Goal: Browse casually

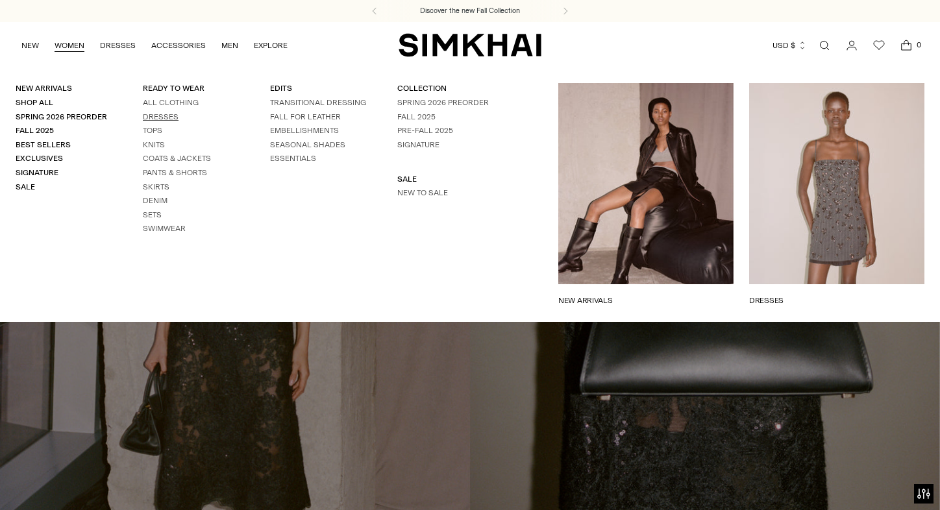
click at [161, 115] on link "Dresses" at bounding box center [161, 116] width 36 height 9
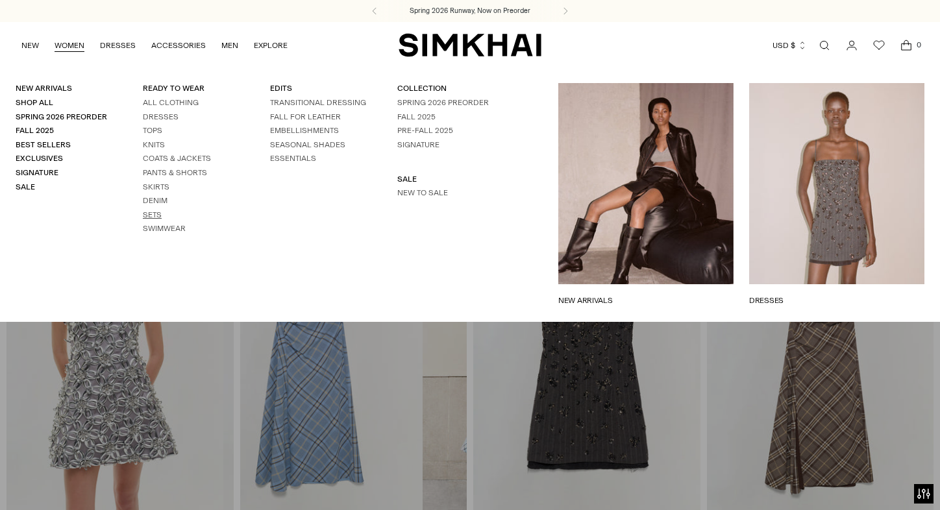
click at [152, 210] on link "Sets" at bounding box center [152, 214] width 19 height 9
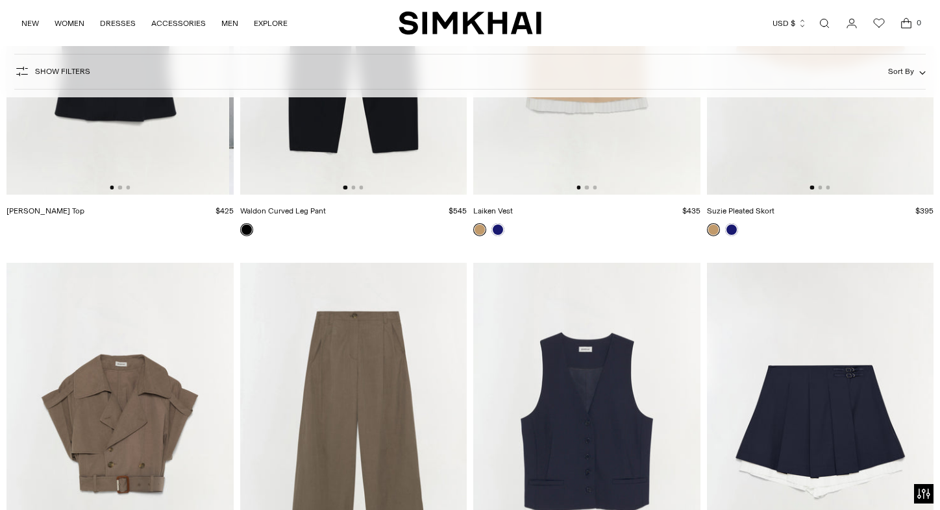
scroll to position [3566, 0]
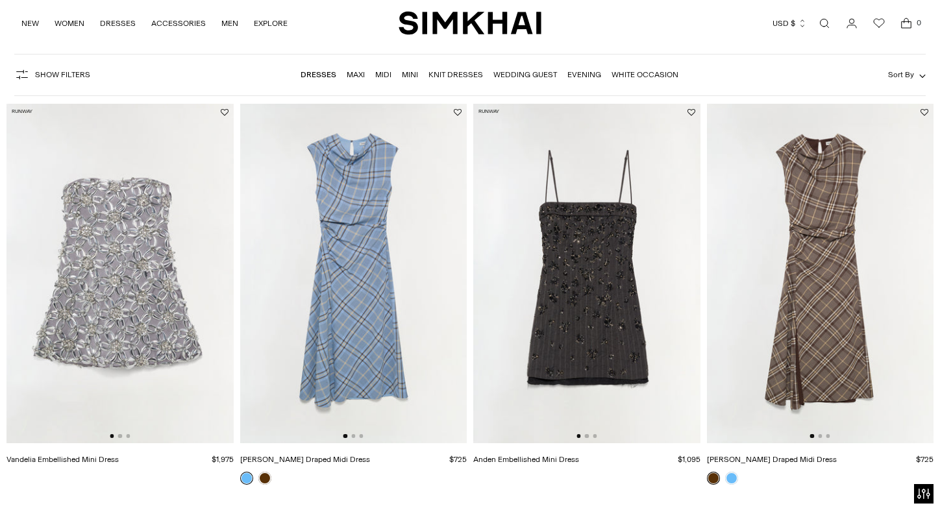
scroll to position [371, 0]
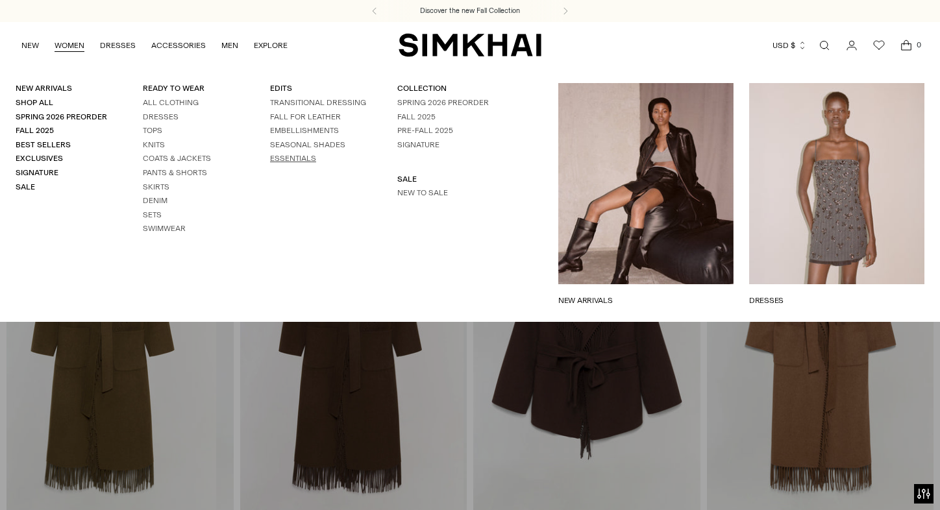
click at [282, 163] on link "ESSENTIALS" at bounding box center [293, 158] width 46 height 9
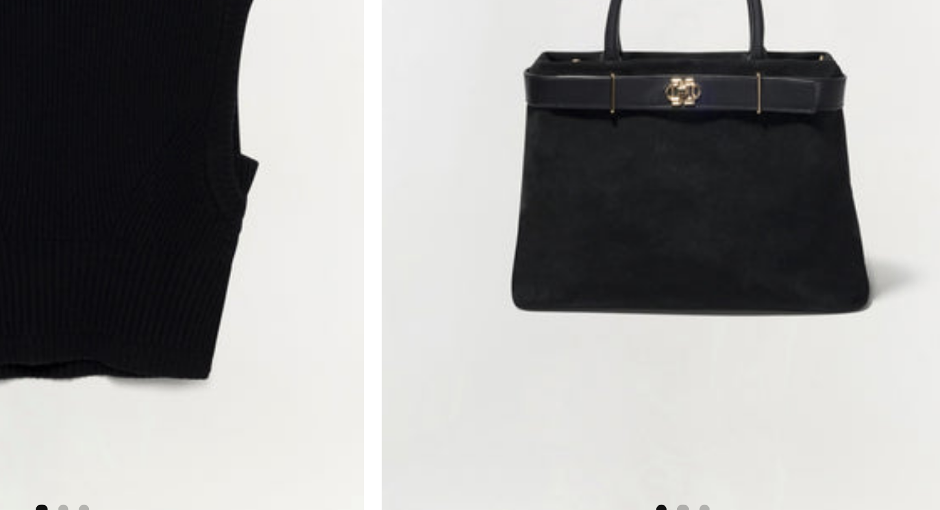
scroll to position [6720, 0]
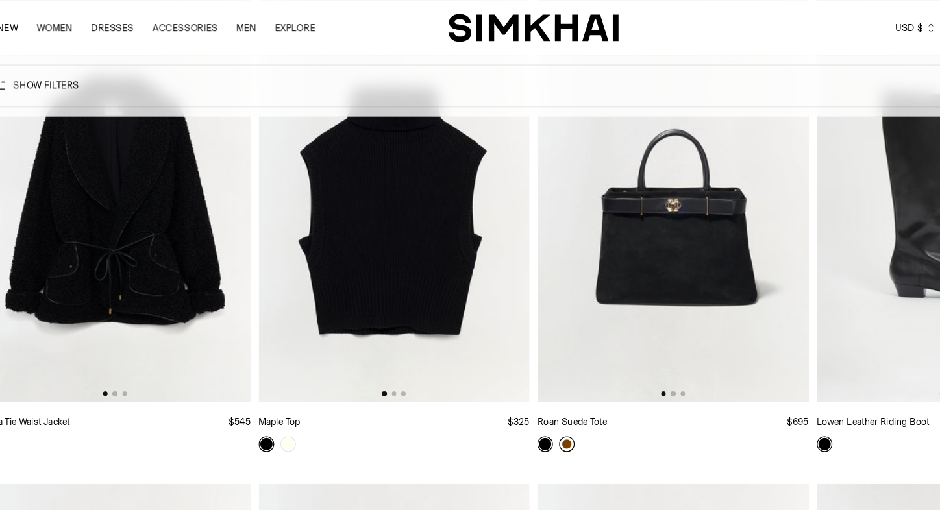
click at [491, 369] on link at bounding box center [497, 371] width 13 height 13
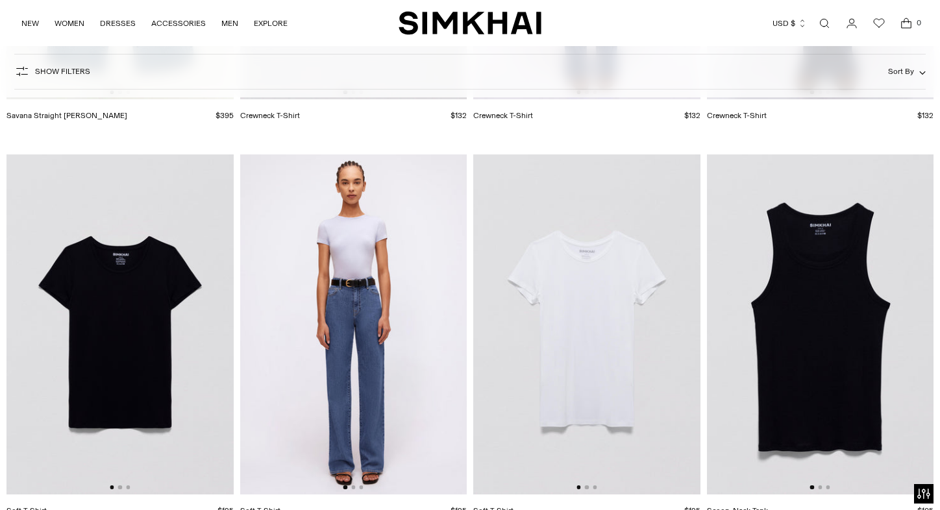
scroll to position [13448, 0]
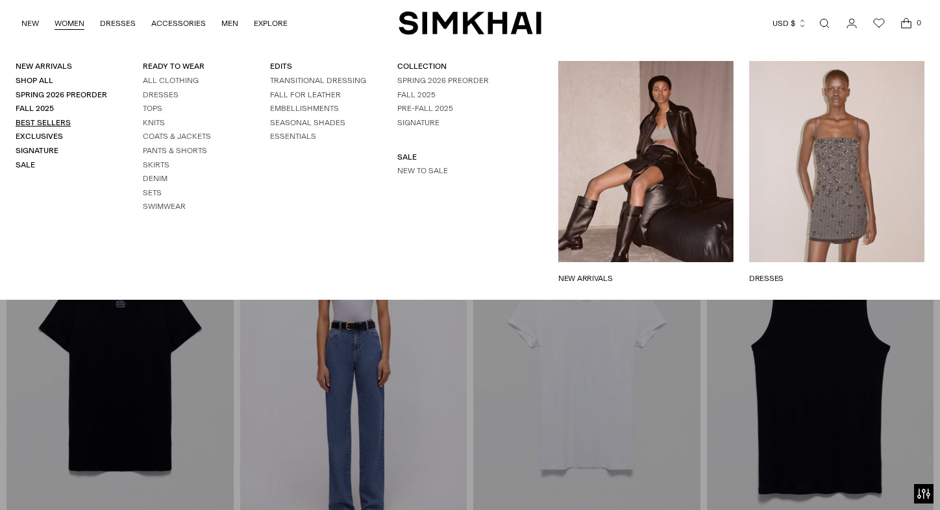
click at [29, 119] on link "Best Sellers" at bounding box center [43, 122] width 55 height 9
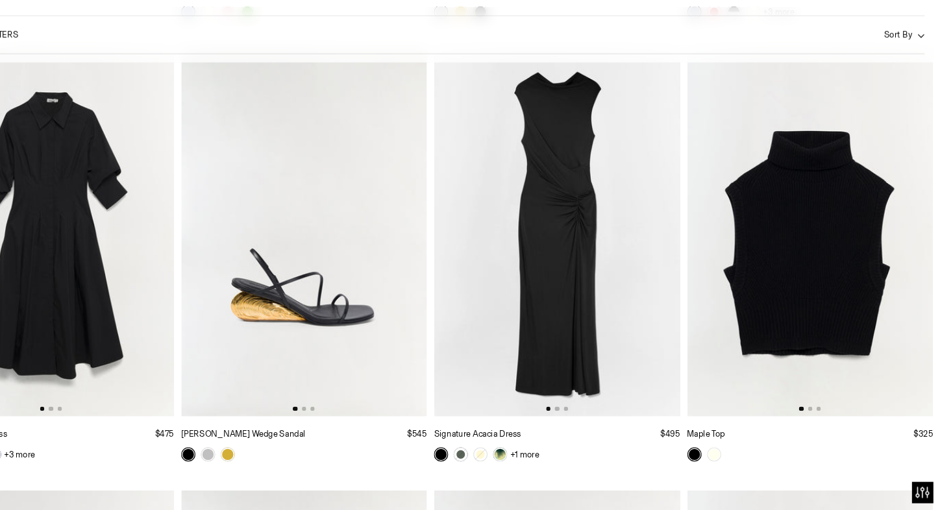
click at [522, 273] on img at bounding box center [586, 254] width 227 height 340
